Goal: Information Seeking & Learning: Learn about a topic

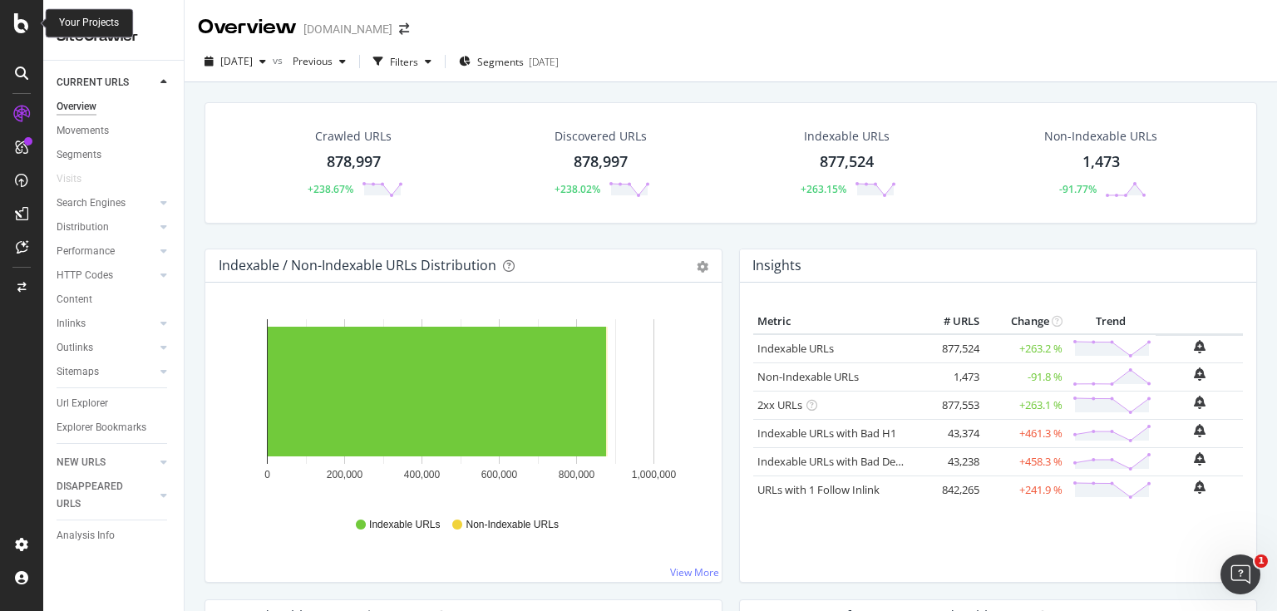
click at [25, 29] on icon at bounding box center [21, 23] width 15 height 20
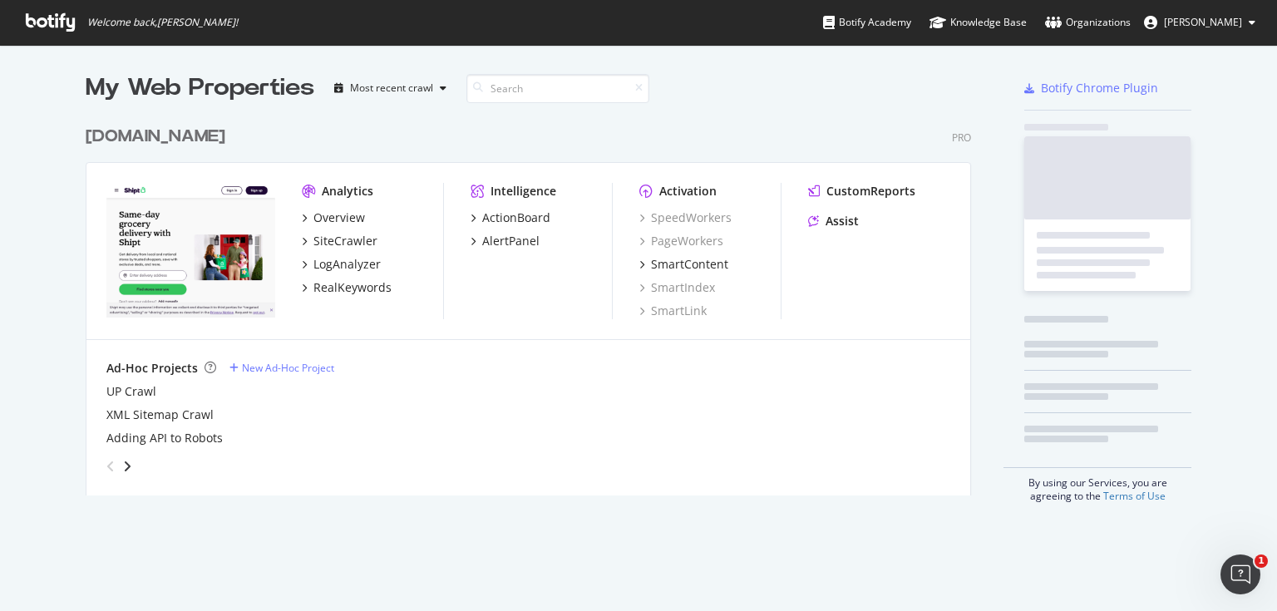
scroll to position [601, 1257]
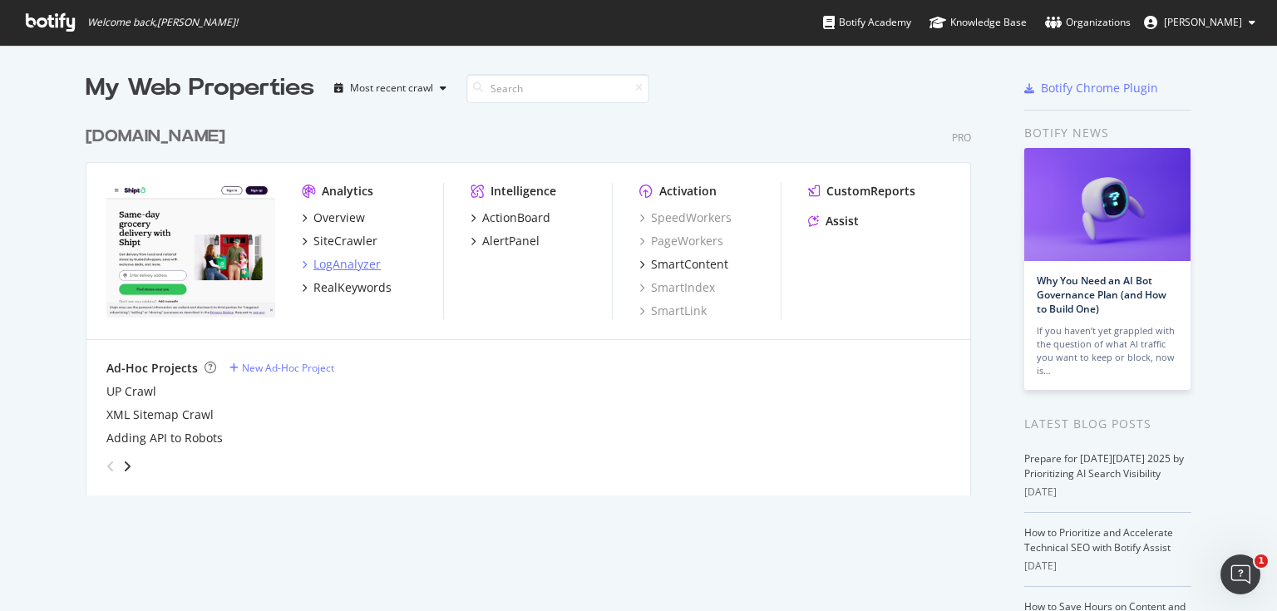
click at [344, 267] on div "LogAnalyzer" at bounding box center [347, 264] width 67 height 17
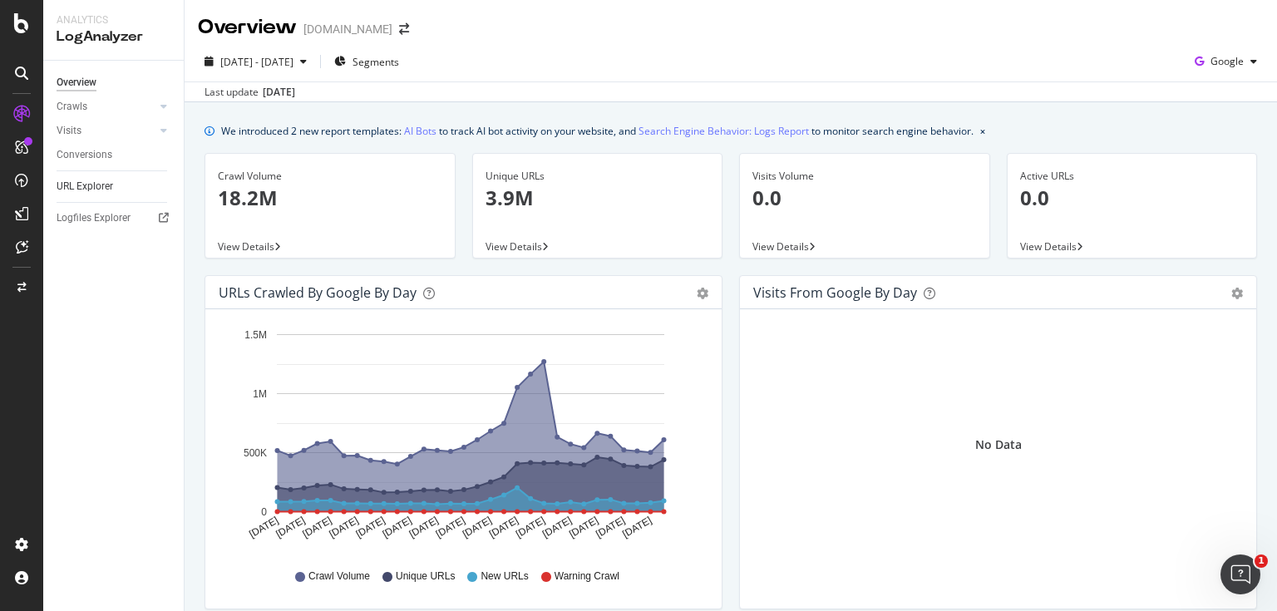
click at [116, 185] on link "URL Explorer" at bounding box center [115, 186] width 116 height 17
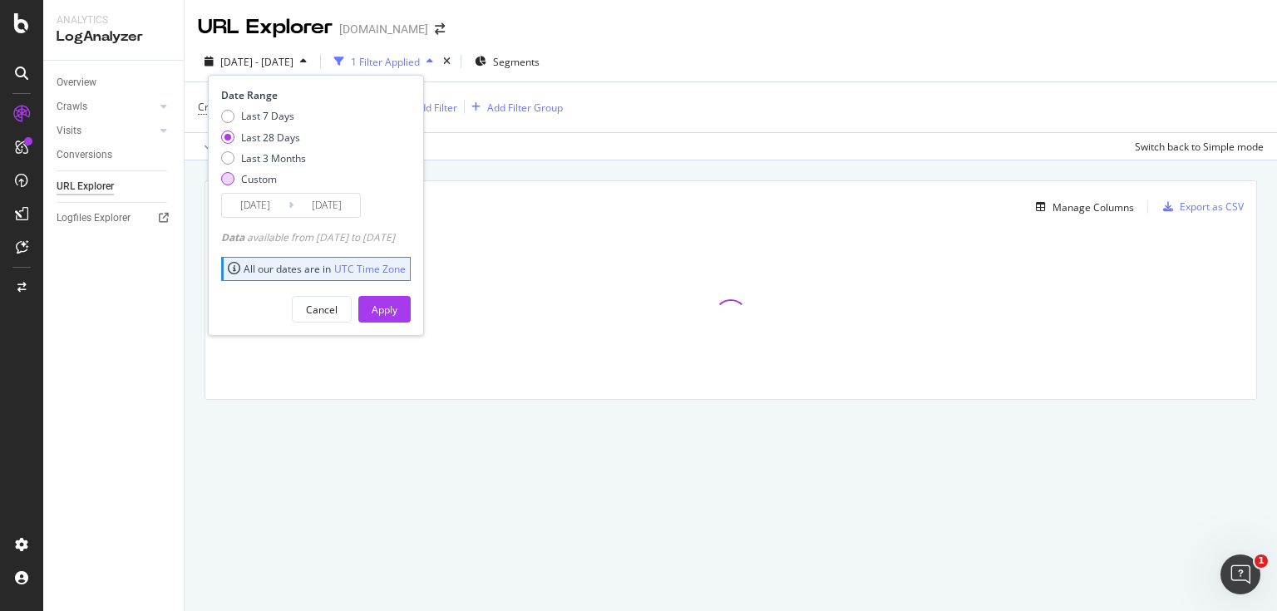
click at [264, 179] on div "Custom" at bounding box center [259, 179] width 36 height 14
click at [263, 201] on input "[DATE]" at bounding box center [255, 205] width 67 height 23
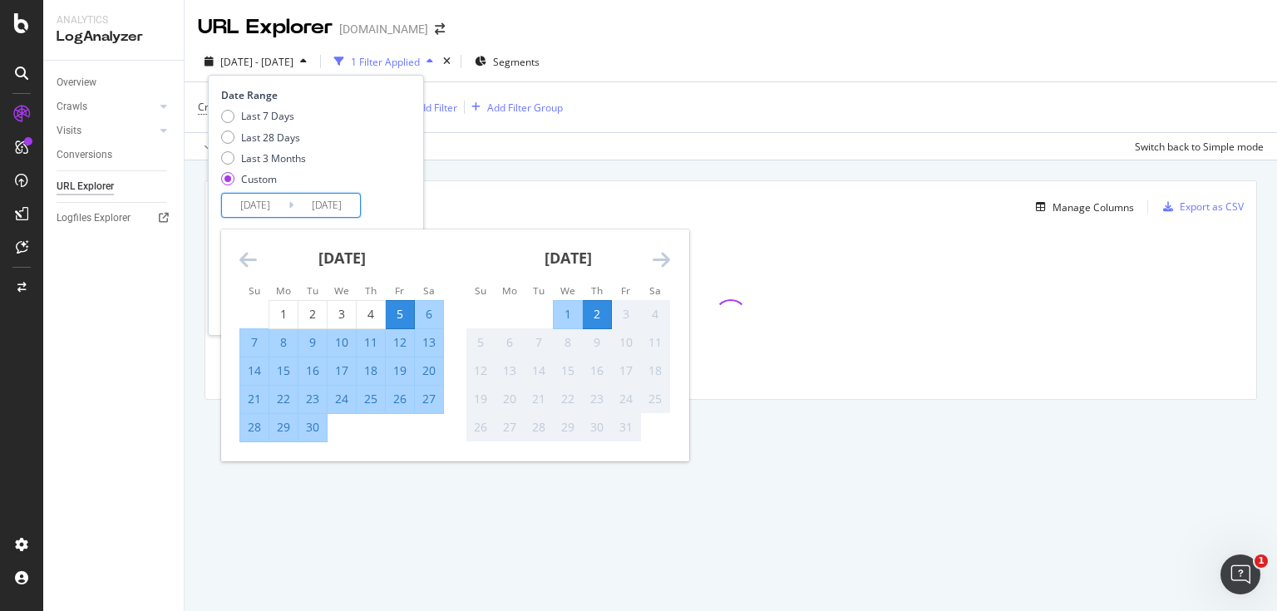
click at [249, 264] on icon "Move backward to switch to the previous month." at bounding box center [248, 259] width 17 height 20
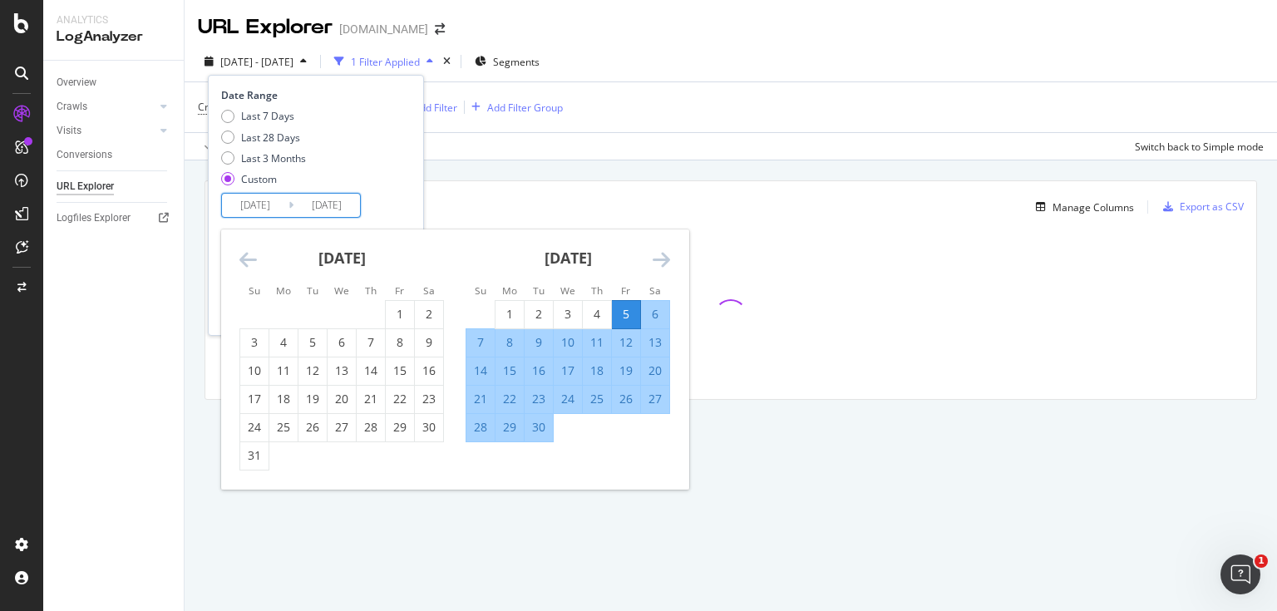
click at [249, 263] on icon "Move backward to switch to the previous month." at bounding box center [248, 259] width 17 height 20
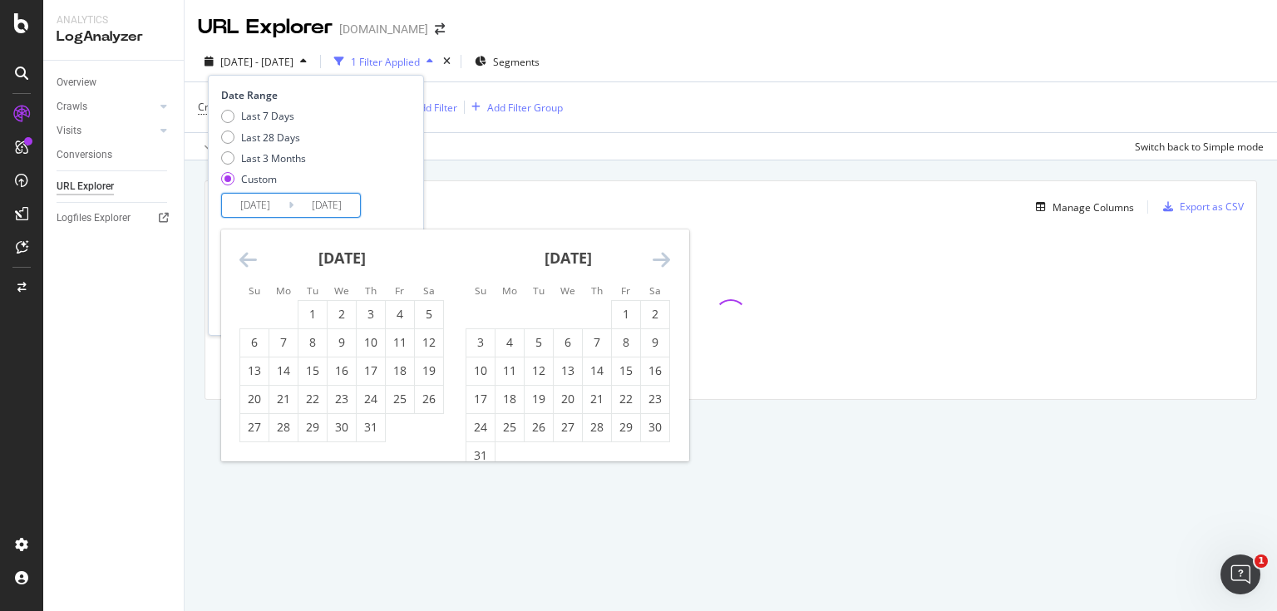
click at [249, 263] on icon "Move backward to switch to the previous month." at bounding box center [248, 259] width 17 height 20
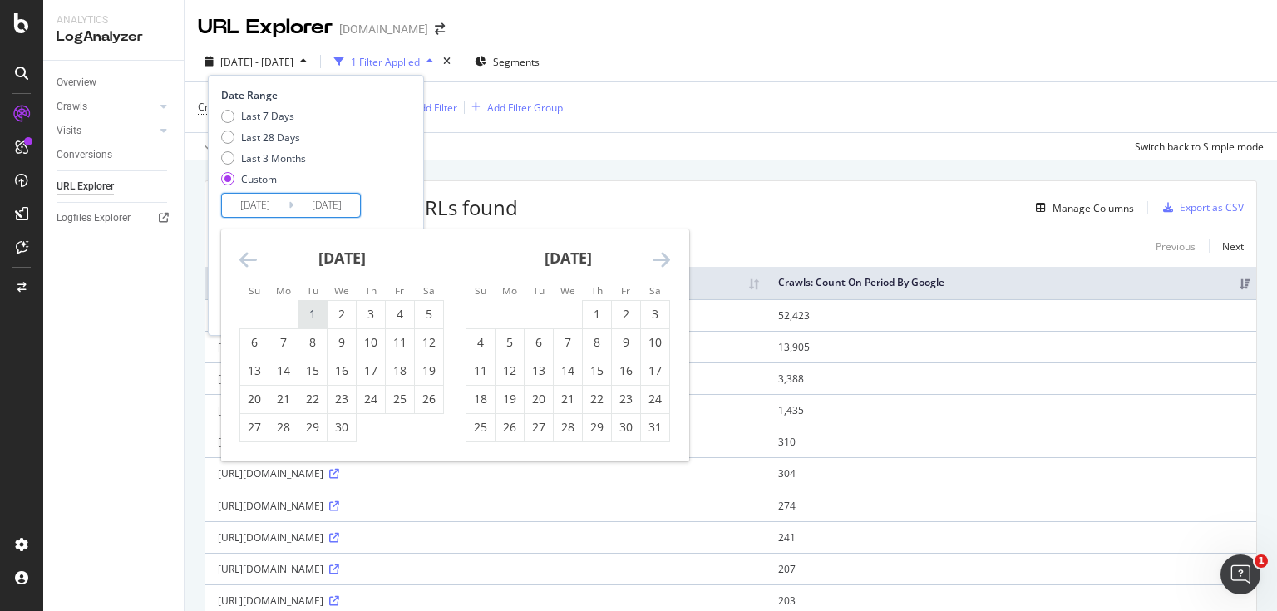
click at [311, 319] on div "1" at bounding box center [313, 314] width 28 height 17
type input "[DATE]"
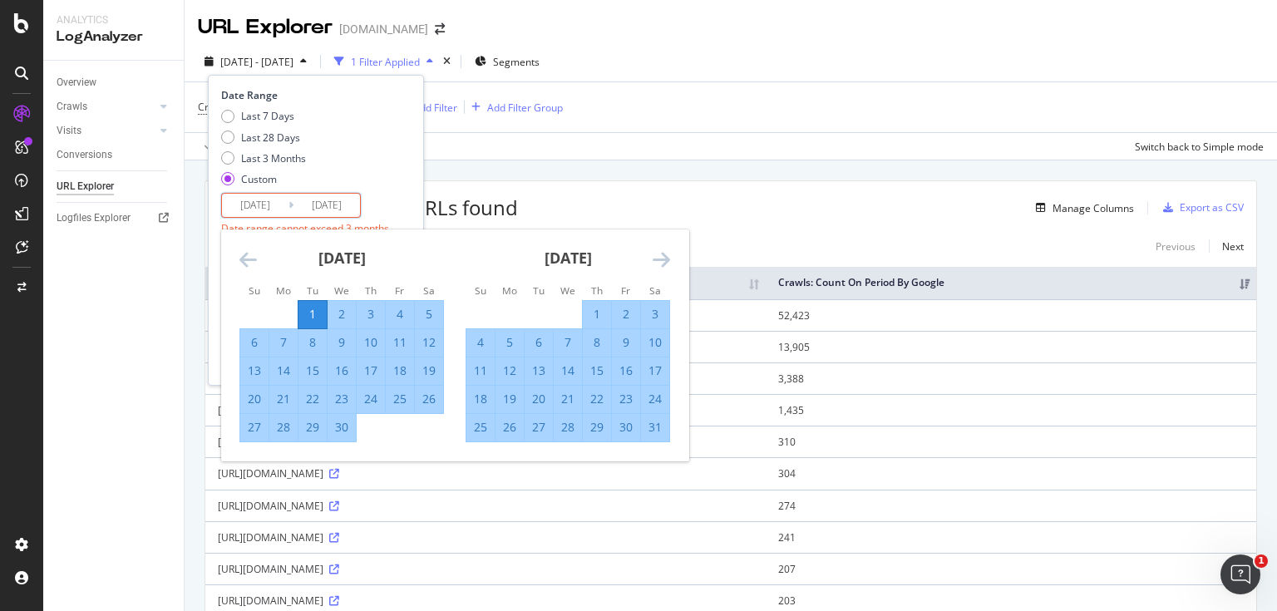
click at [342, 437] on div "30" at bounding box center [342, 427] width 28 height 27
type input "[DATE]"
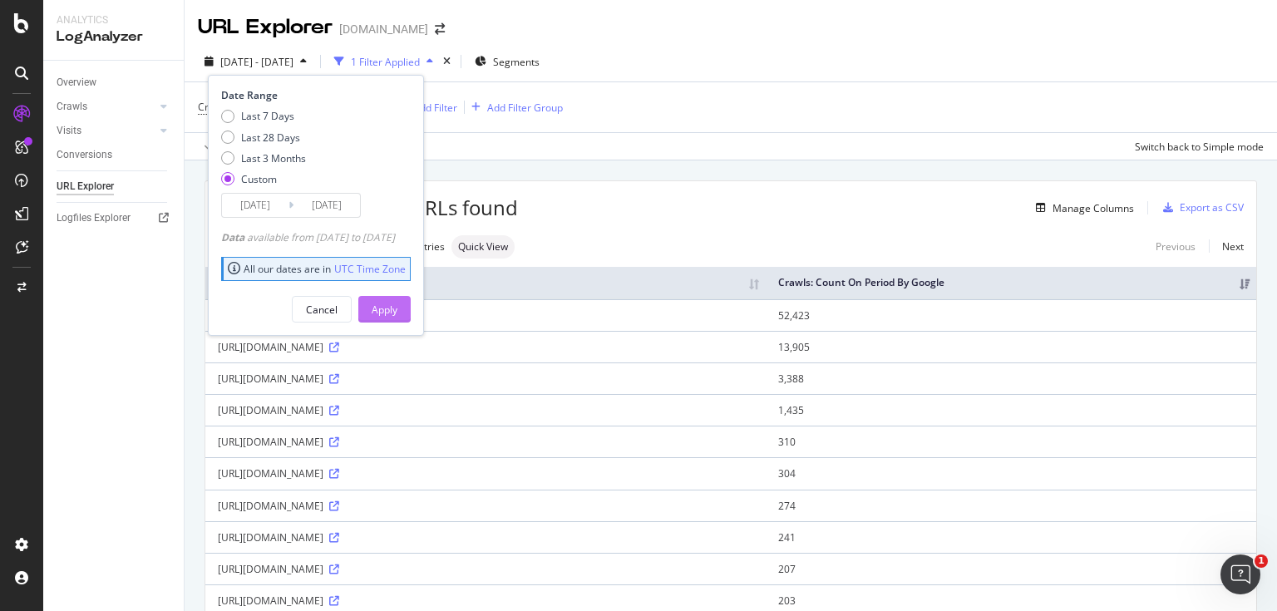
click at [398, 308] on div "Apply" at bounding box center [385, 310] width 26 height 14
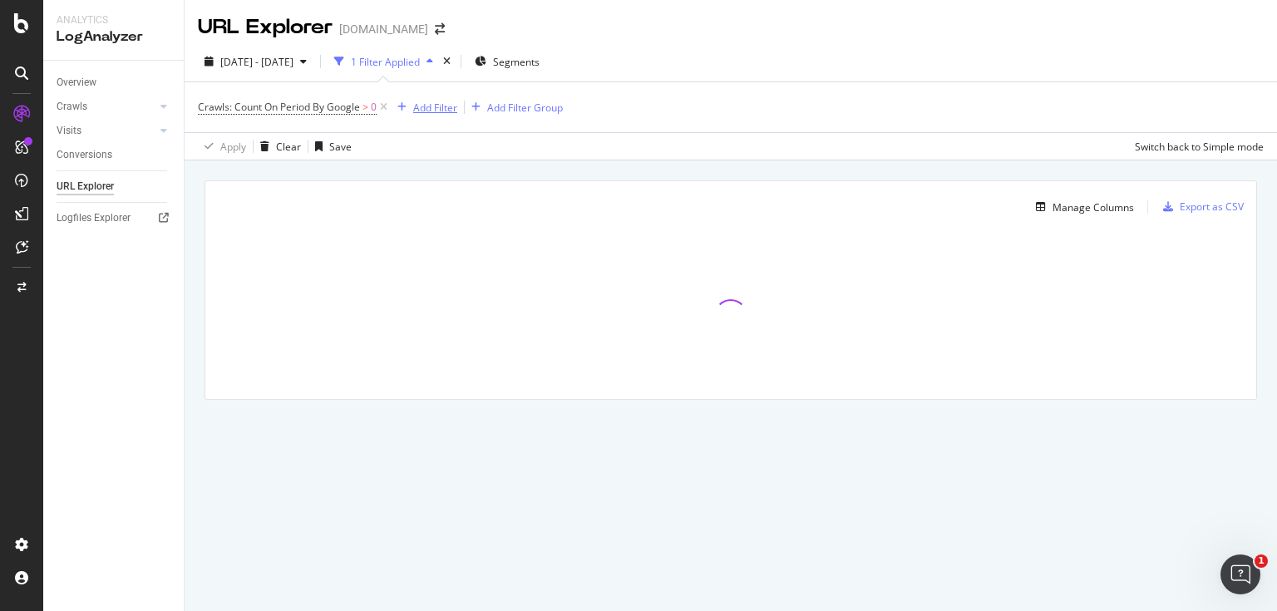
click at [434, 101] on div "Add Filter" at bounding box center [435, 108] width 44 height 14
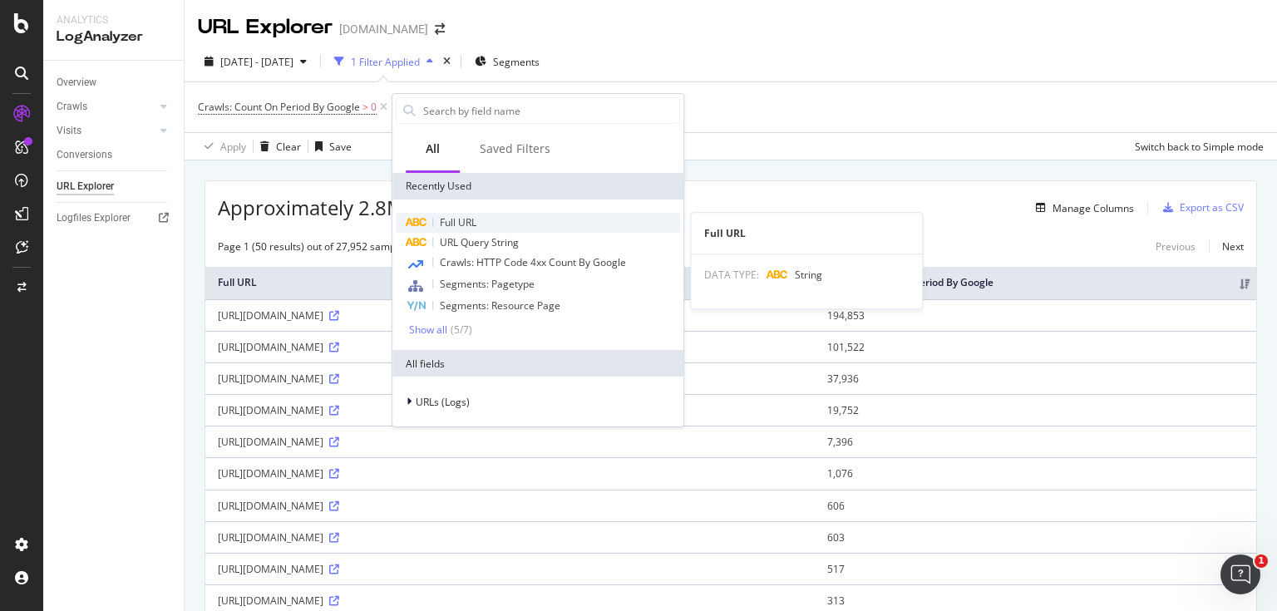
click at [466, 230] on div "Full URL" at bounding box center [538, 223] width 284 height 20
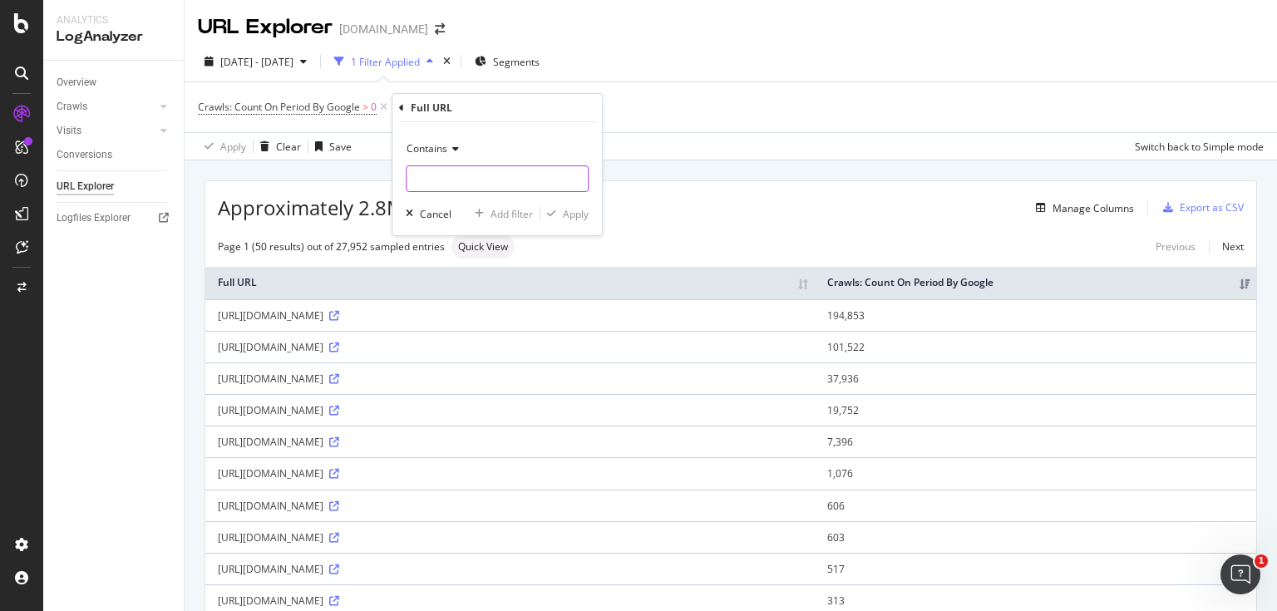
click at [487, 180] on input "text" at bounding box center [497, 178] width 181 height 27
type input "s"
type input "/shop/cart"
click at [558, 211] on div "button" at bounding box center [552, 214] width 22 height 10
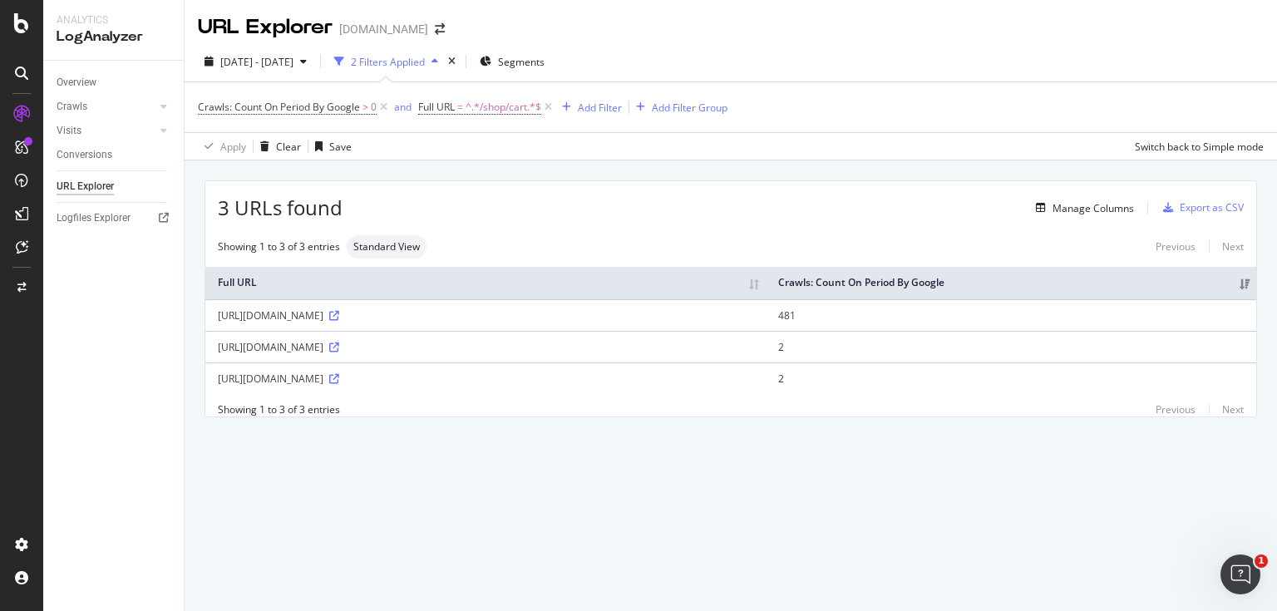
click at [809, 452] on div "3 URLs found Manage Columns Export as CSV Showing 1 to 3 of 3 entries Standard …" at bounding box center [731, 318] width 1093 height 315
